Goal: Find specific page/section: Find specific page/section

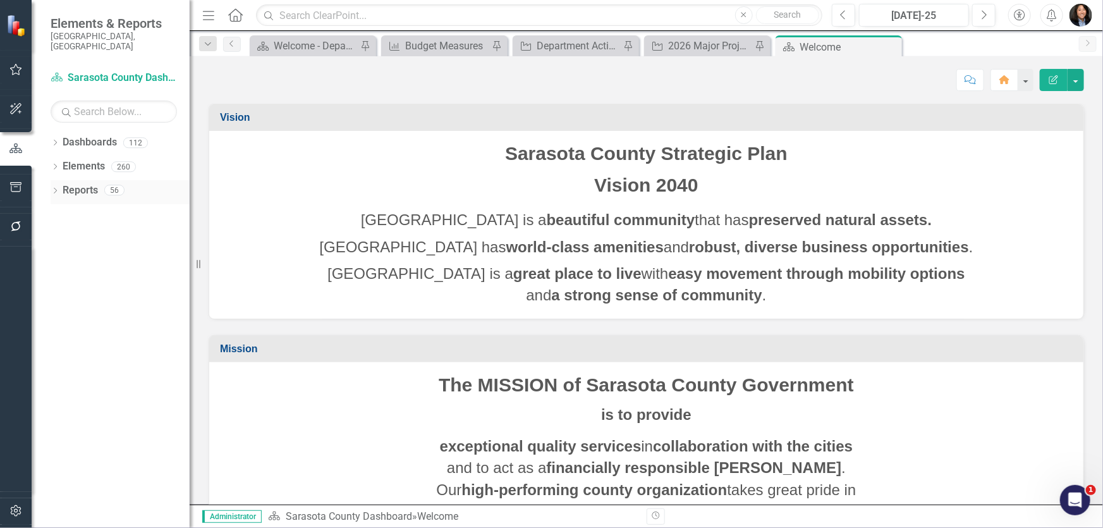
click at [56, 188] on icon "Dropdown" at bounding box center [55, 191] width 9 height 7
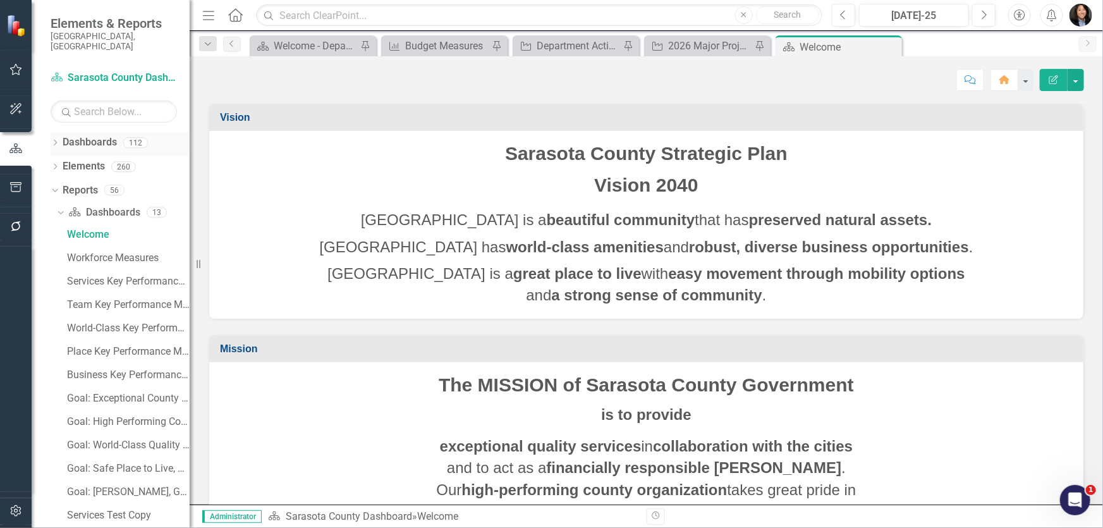
click at [51, 140] on icon "Dropdown" at bounding box center [55, 143] width 9 height 7
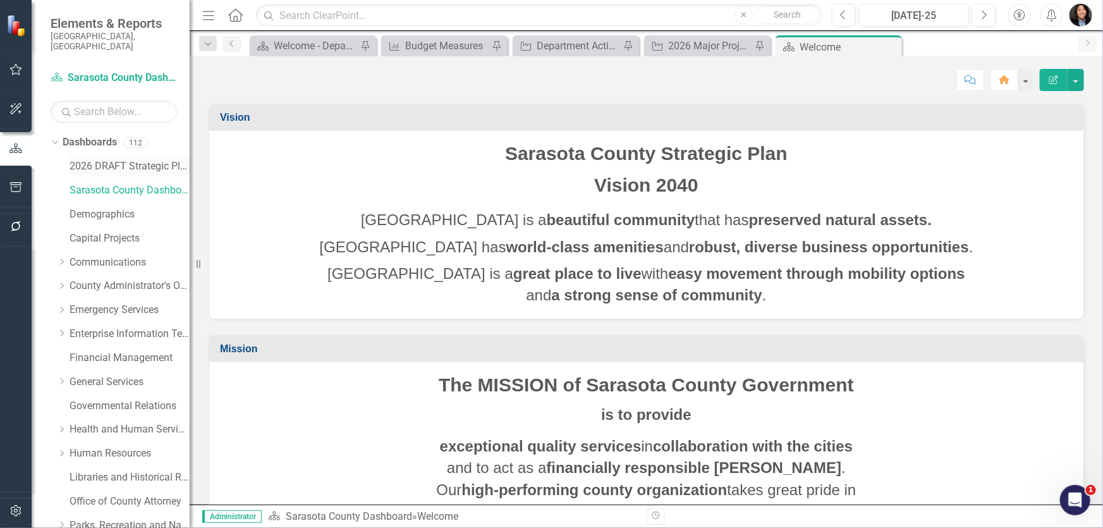
click at [101, 159] on link "2026 DRAFT Strategic Plan" at bounding box center [130, 166] width 120 height 15
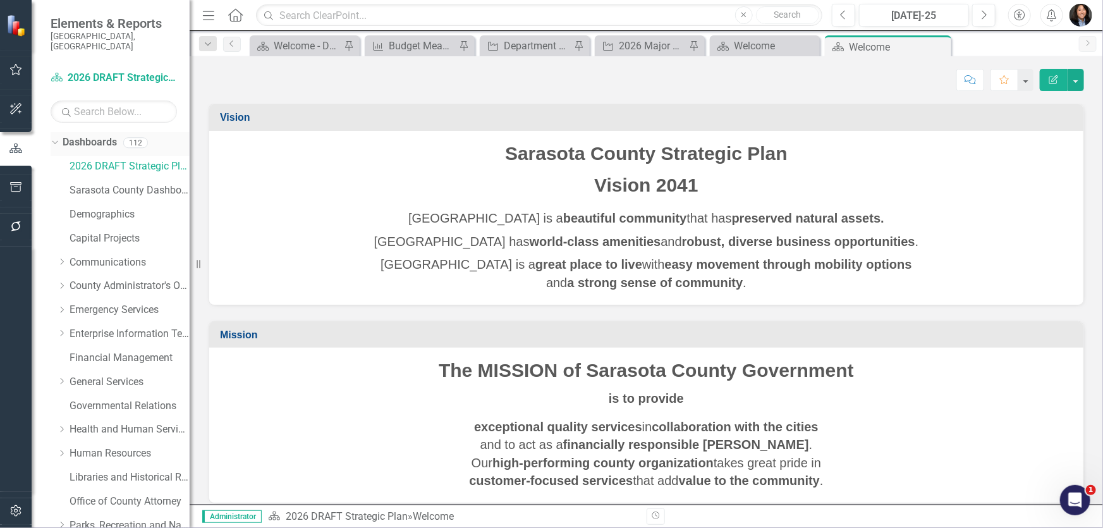
click at [51, 138] on icon "Dropdown" at bounding box center [53, 142] width 7 height 9
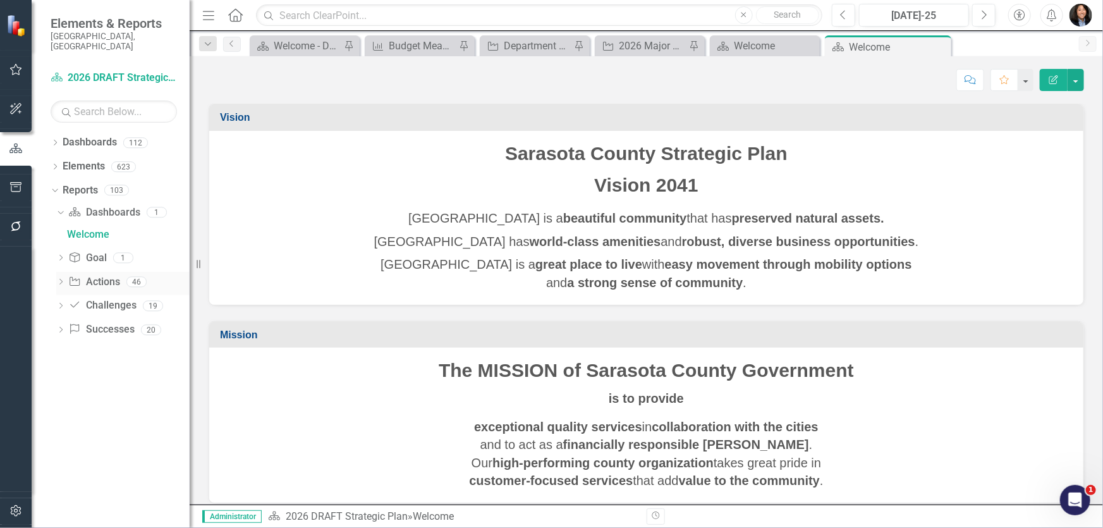
click at [91, 275] on link "Action Actions" at bounding box center [93, 282] width 51 height 15
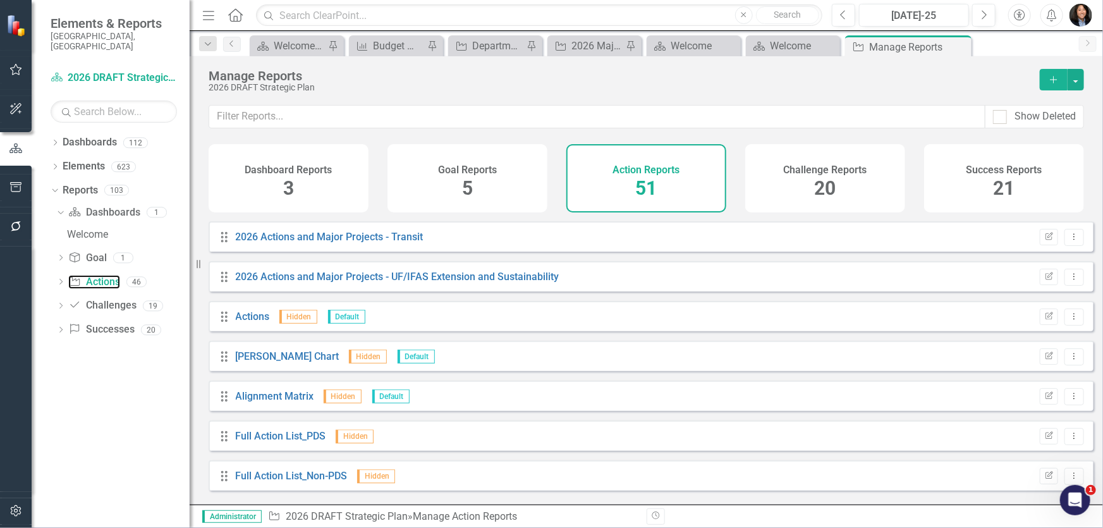
scroll to position [1754, 0]
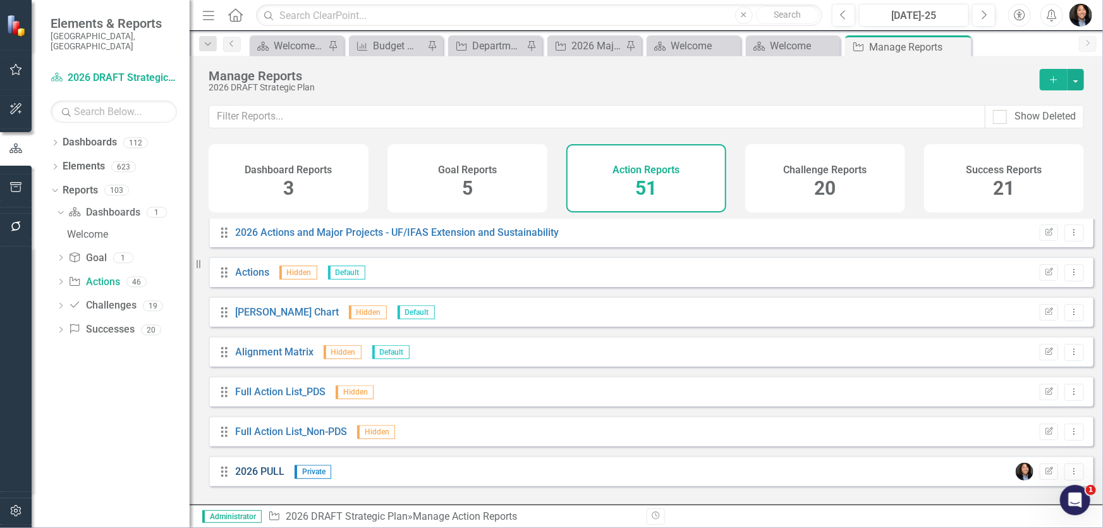
click at [263, 477] on link "2026 PULL" at bounding box center [260, 471] width 49 height 12
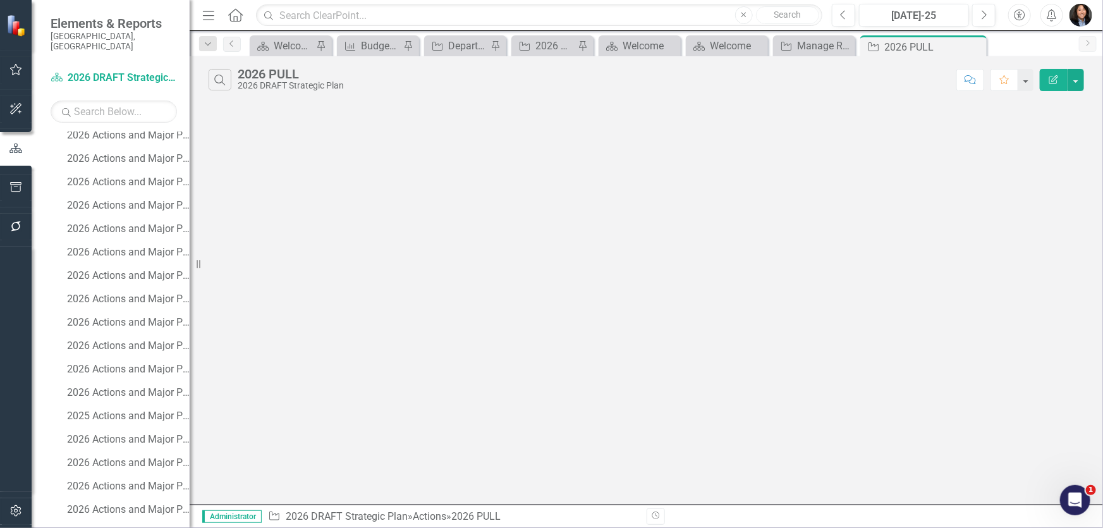
scroll to position [805, 0]
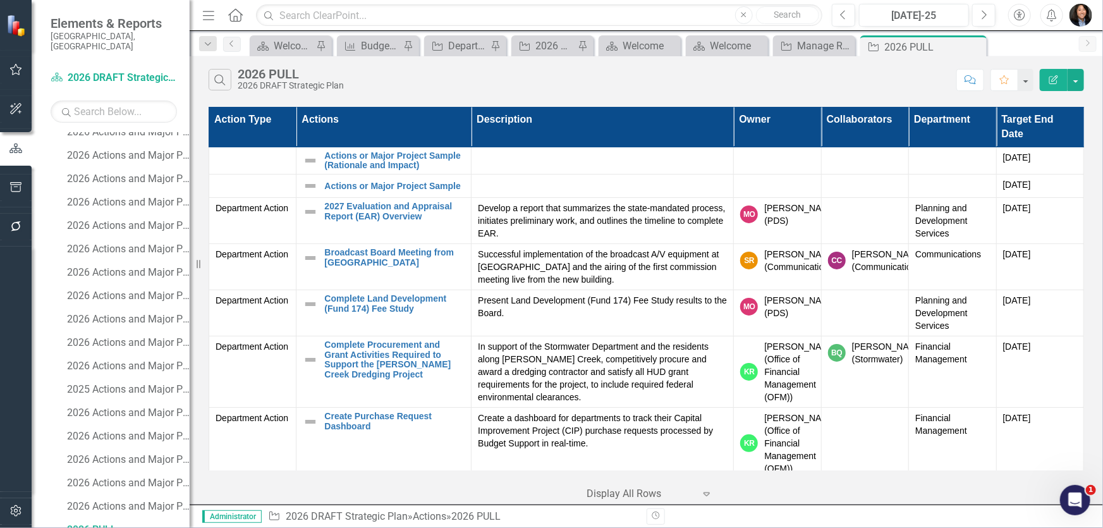
click at [203, 17] on icon "Menu" at bounding box center [208, 14] width 16 height 13
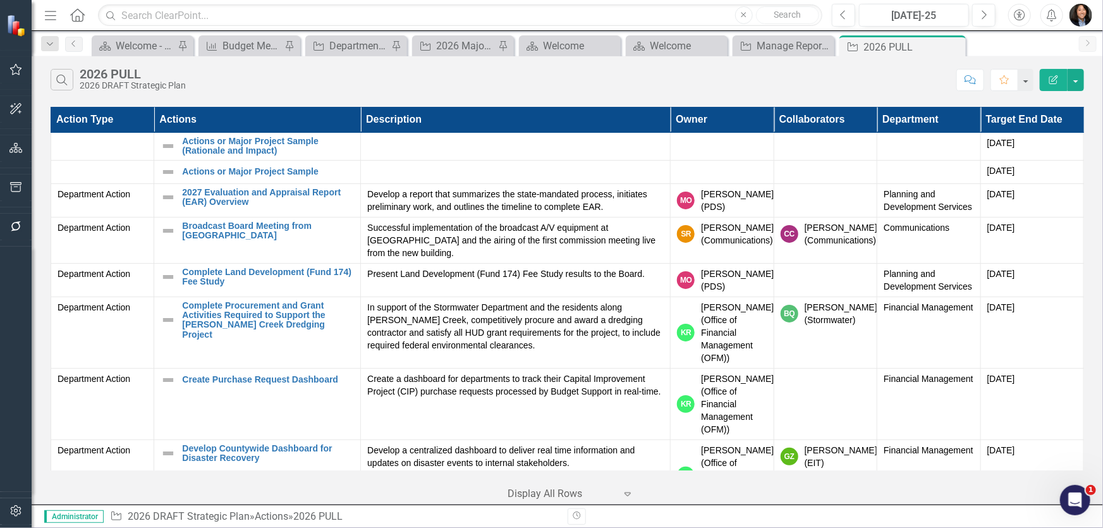
click at [909, 115] on th "Department" at bounding box center [928, 119] width 103 height 25
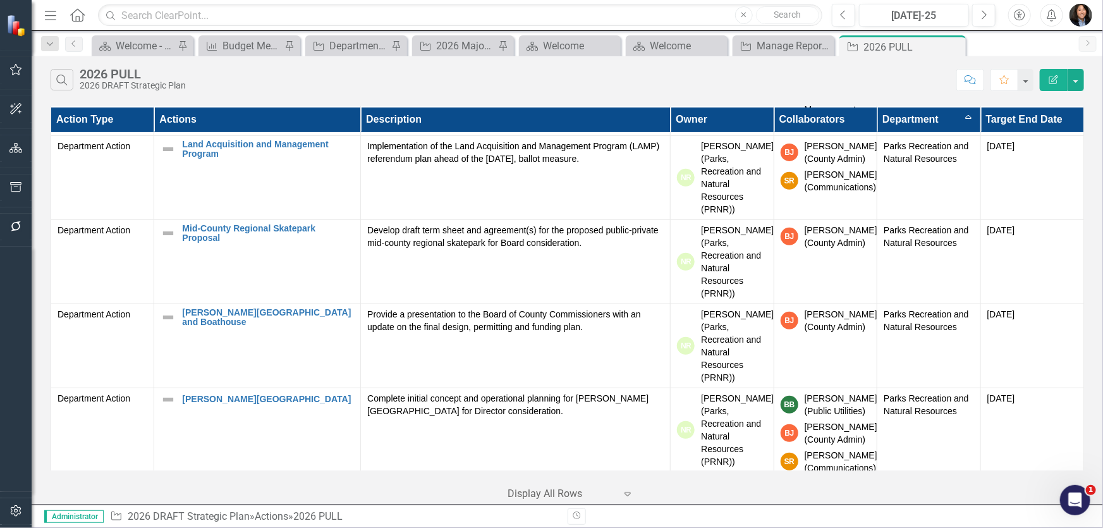
scroll to position [2523, 0]
